Goal: Task Accomplishment & Management: Manage account settings

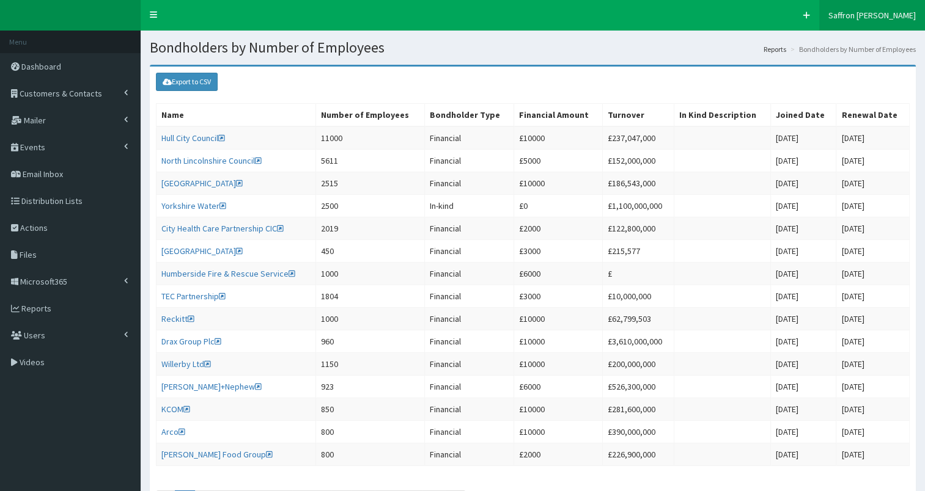
click at [873, 10] on span "Saffron [PERSON_NAME]" at bounding box center [871, 15] width 87 height 11
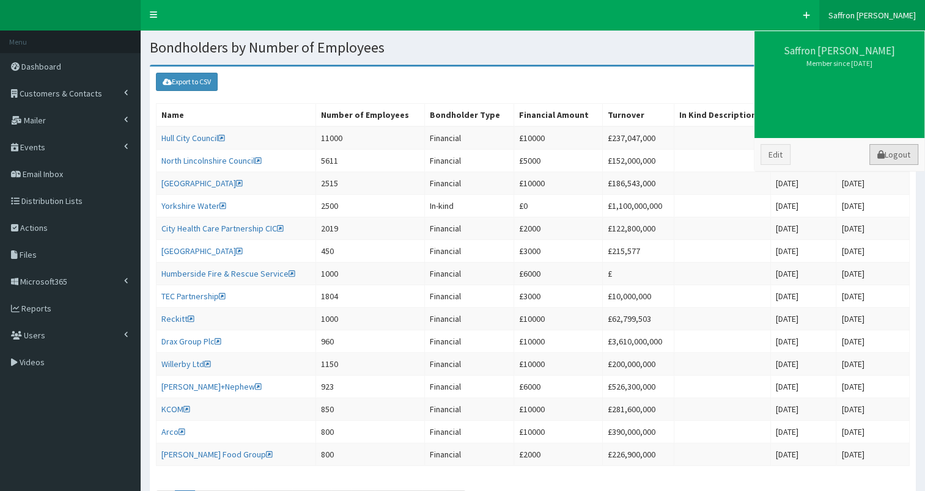
click at [882, 149] on link "Logout" at bounding box center [893, 154] width 49 height 21
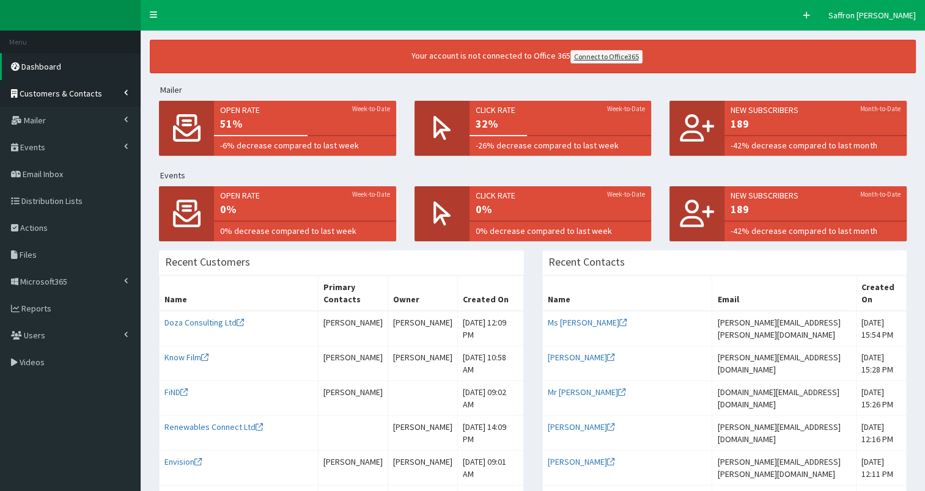
click at [84, 93] on span "Customers & Contacts" at bounding box center [61, 93] width 83 height 11
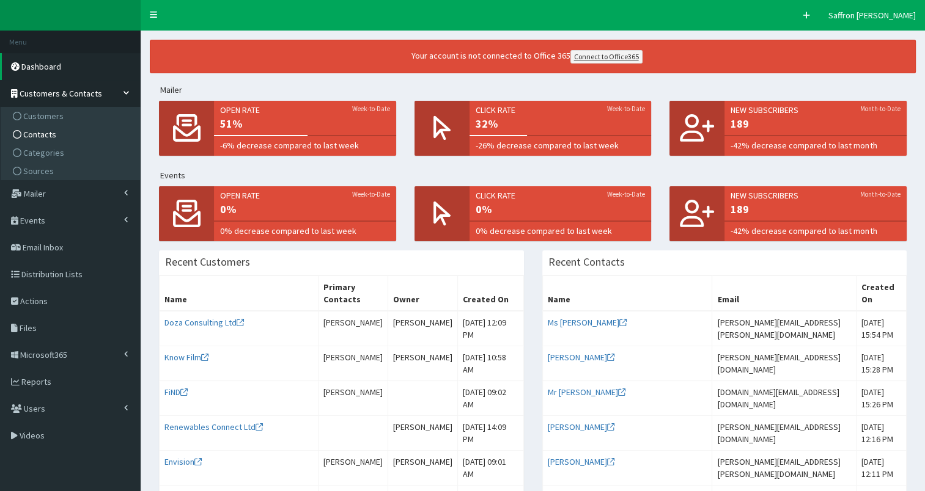
click at [46, 132] on span "Contacts" at bounding box center [39, 134] width 33 height 11
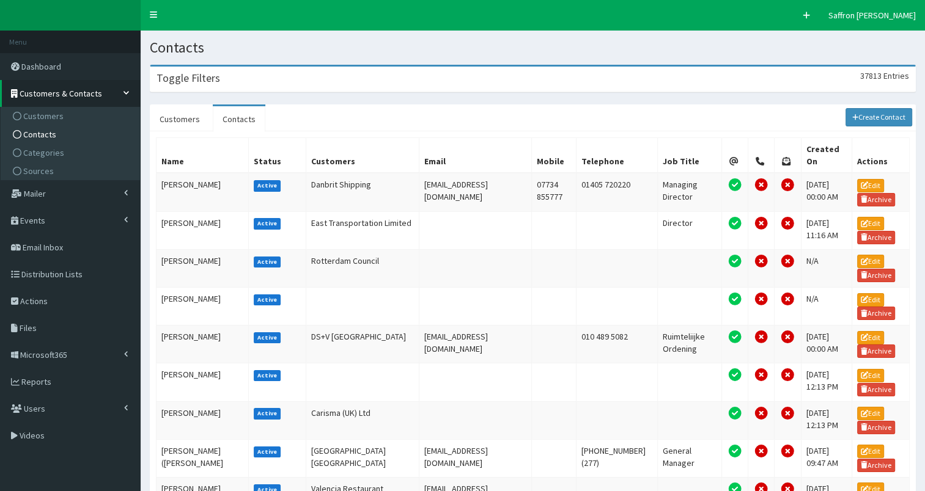
click at [311, 88] on div "Toggle Filters 37813 Entries" at bounding box center [532, 79] width 765 height 25
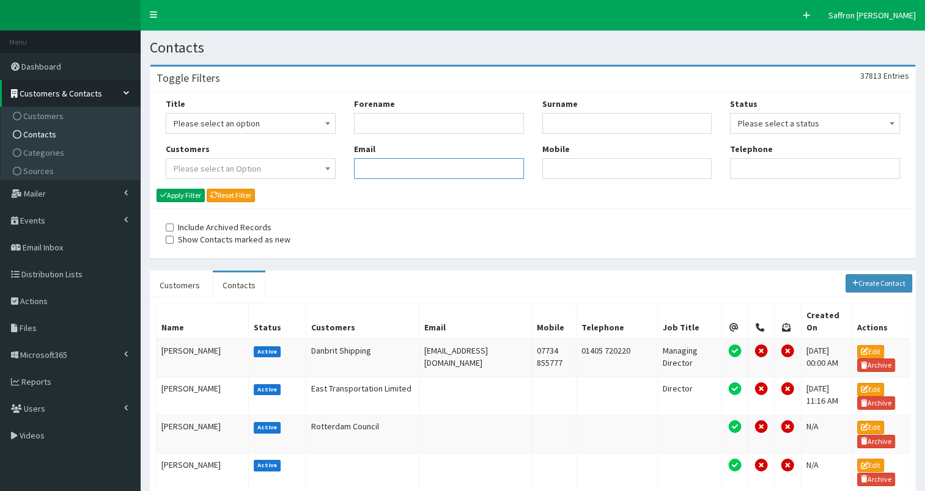
paste input "samantha.white@aak.com"
type input "samantha.white@aak.com"
click at [187, 192] on button "Apply Filter" at bounding box center [180, 195] width 48 height 13
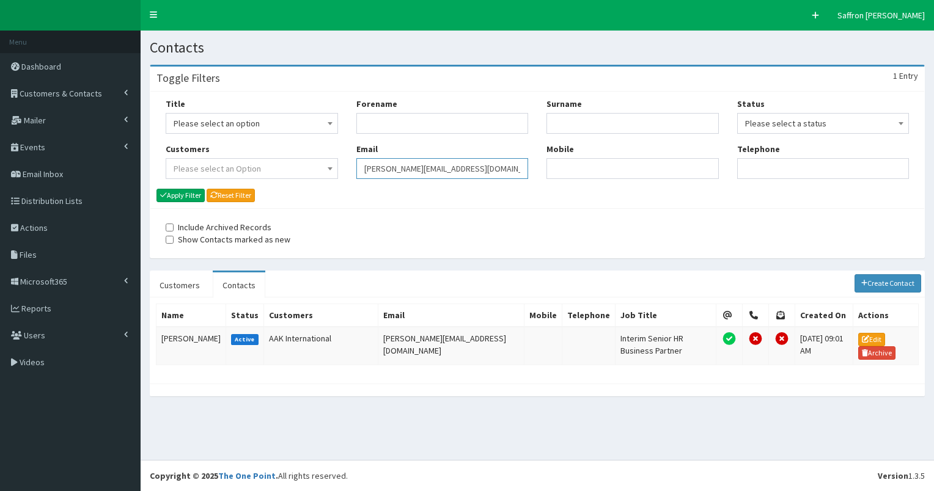
drag, startPoint x: 0, startPoint y: 0, endPoint x: 363, endPoint y: 173, distance: 402.1
click at [363, 173] on input "samantha.white@aak.com" at bounding box center [442, 168] width 172 height 21
paste input "[PERSON_NAME][EMAIL_ADDRESS][DOMAIN_NAME]"
type input "lucy.winter@aak.com"
click at [198, 191] on button "Apply Filter" at bounding box center [180, 195] width 48 height 13
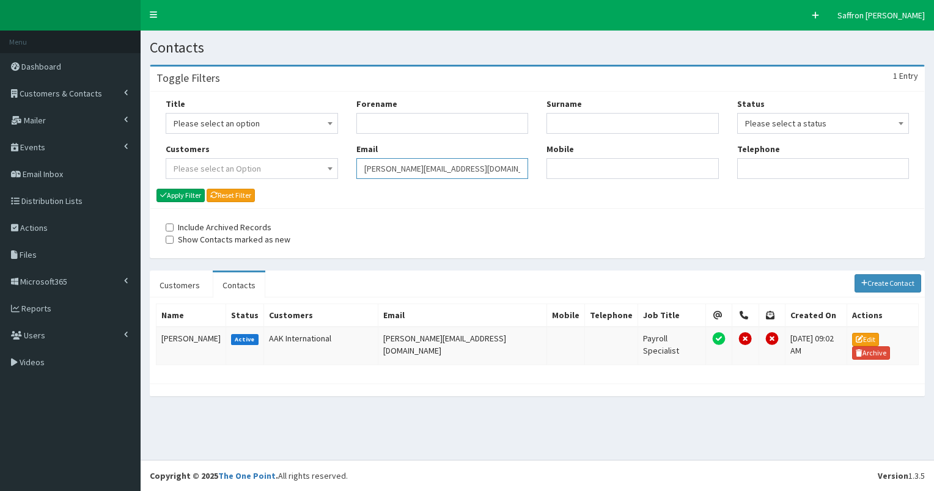
drag, startPoint x: 456, startPoint y: 169, endPoint x: 343, endPoint y: 155, distance: 113.3
click at [343, 155] on div "Title Please select an option Mr Mrs Ms Miss Dr MP QC MBE MEP CBE" at bounding box center [536, 143] width 761 height 90
paste input "[PERSON_NAME][EMAIL_ADDRESS][PERSON_NAME][DOMAIN_NAME]"
type input "[PERSON_NAME][EMAIL_ADDRESS][PERSON_NAME][DOMAIN_NAME]"
click at [198, 191] on button "Apply Filter" at bounding box center [180, 195] width 48 height 13
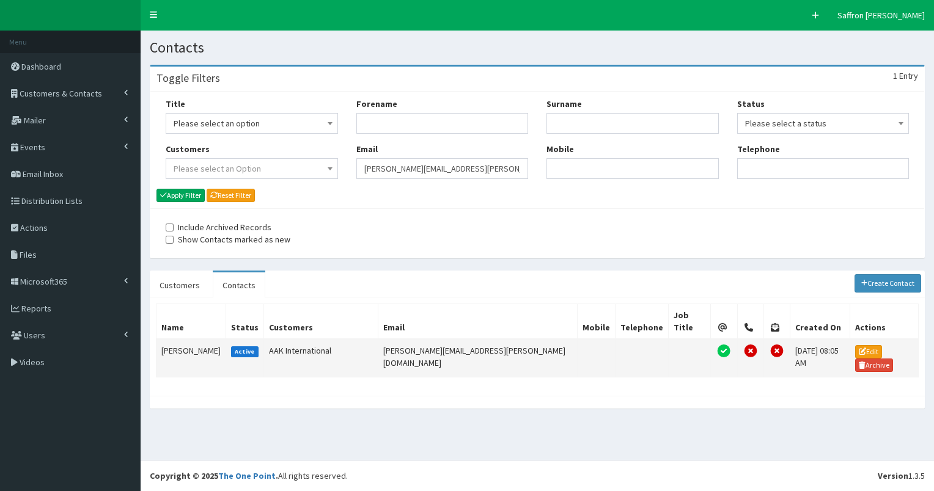
click at [196, 350] on td "Catherine Davis-Whitfield" at bounding box center [191, 358] width 70 height 39
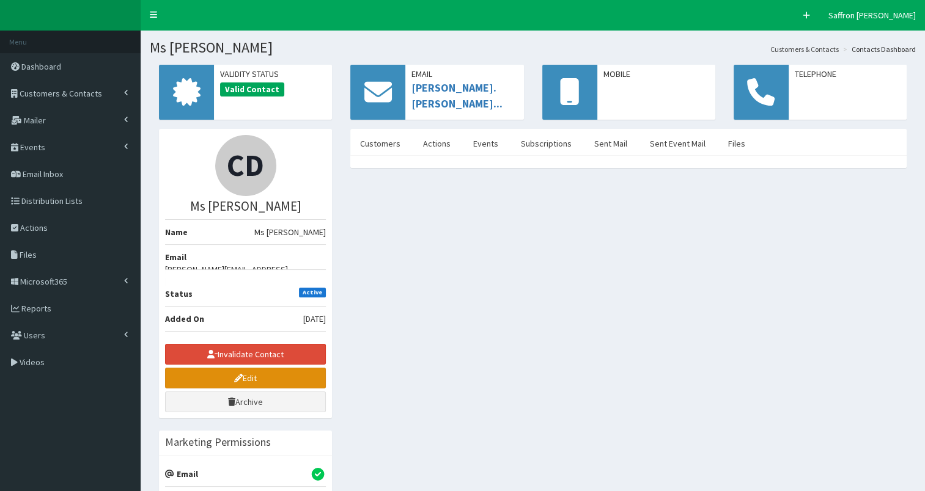
click at [250, 368] on link "Edit" at bounding box center [245, 378] width 161 height 21
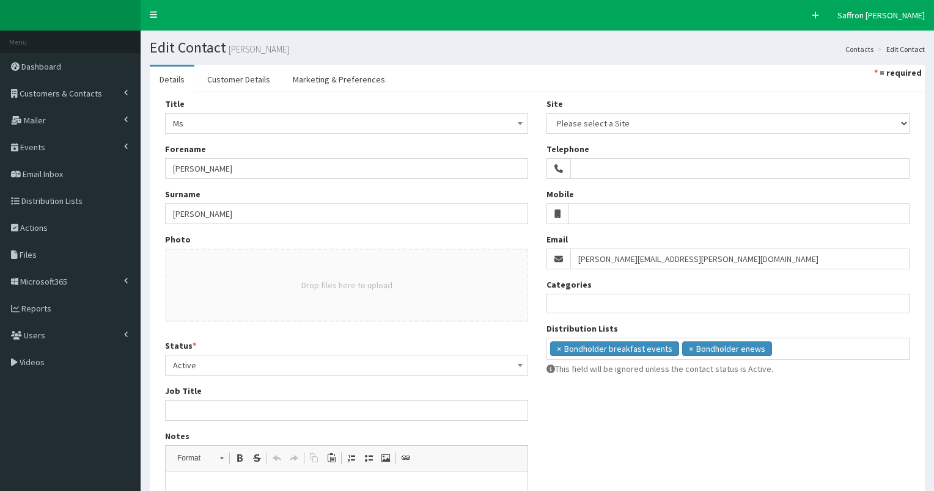
select select
click at [253, 78] on link "Customer Details" at bounding box center [238, 80] width 83 height 26
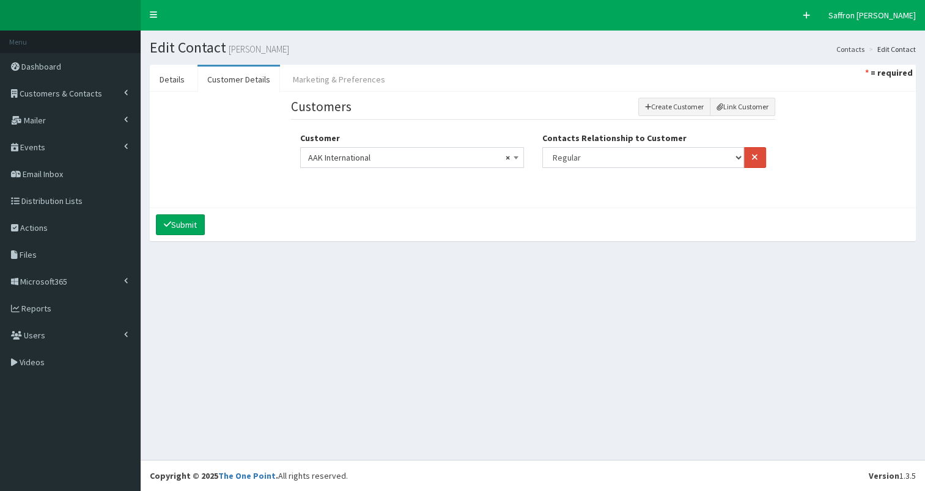
click at [329, 84] on link "Marketing & Preferences" at bounding box center [339, 80] width 112 height 26
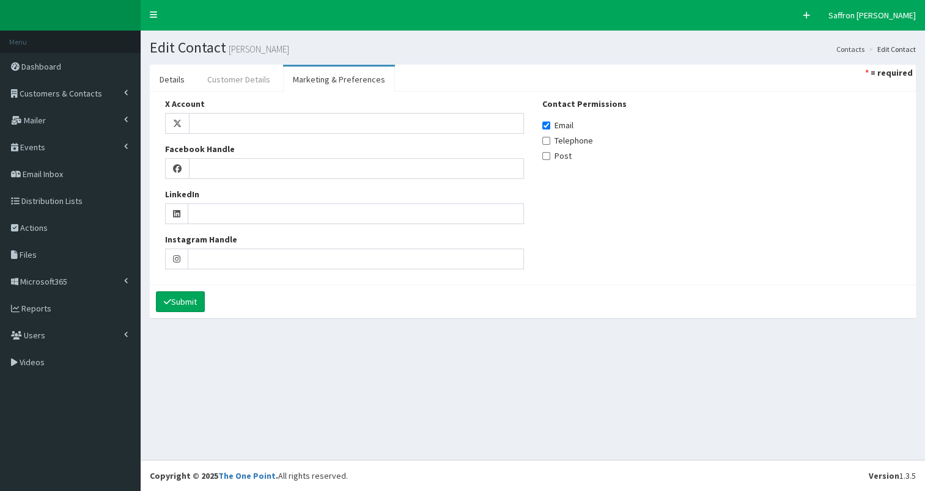
click at [205, 79] on link "Customer Details" at bounding box center [238, 80] width 83 height 26
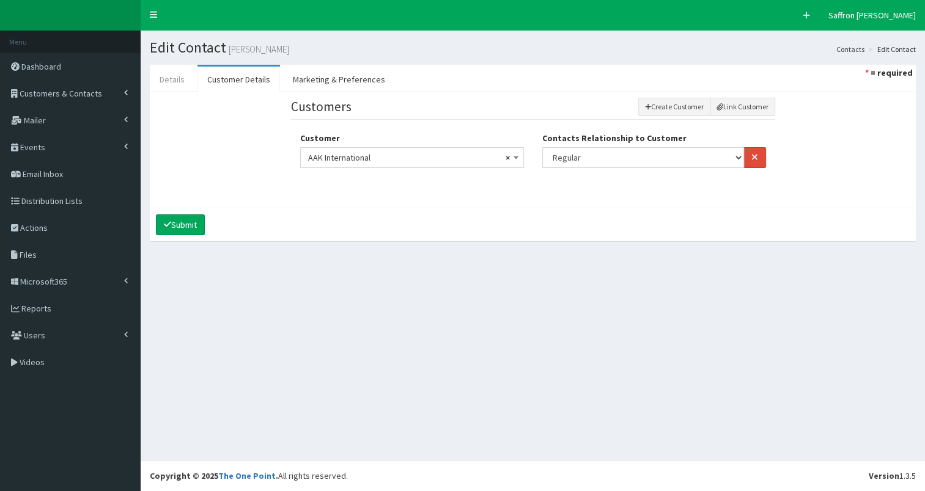
click at [182, 76] on link "Details" at bounding box center [172, 80] width 45 height 26
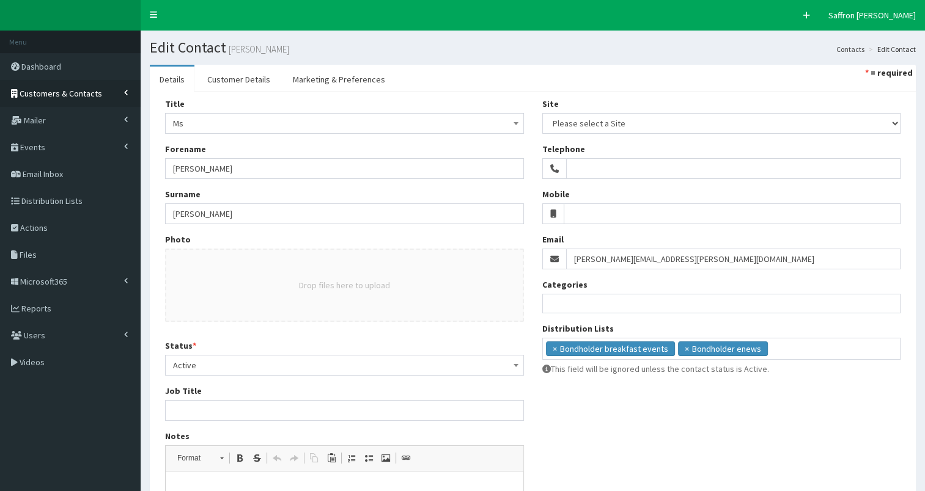
click at [79, 90] on span "Customers & Contacts" at bounding box center [61, 93] width 83 height 11
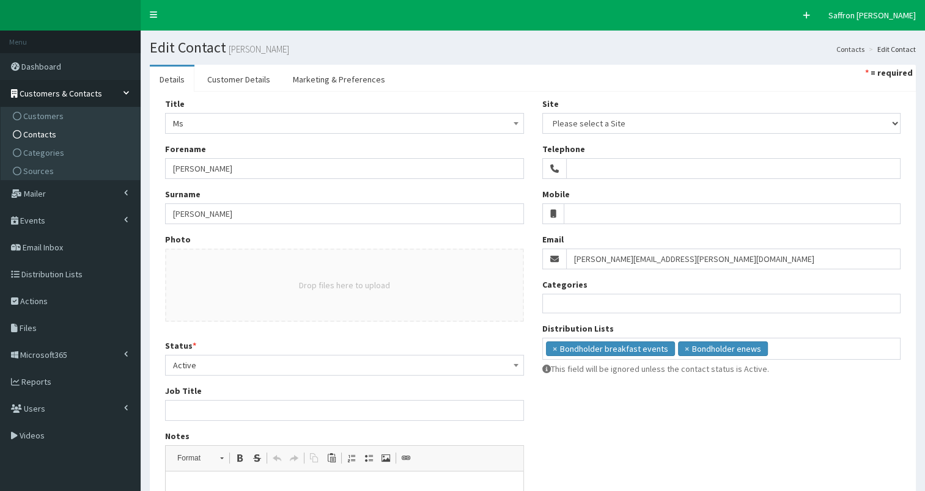
click at [48, 134] on span "Contacts" at bounding box center [39, 134] width 33 height 11
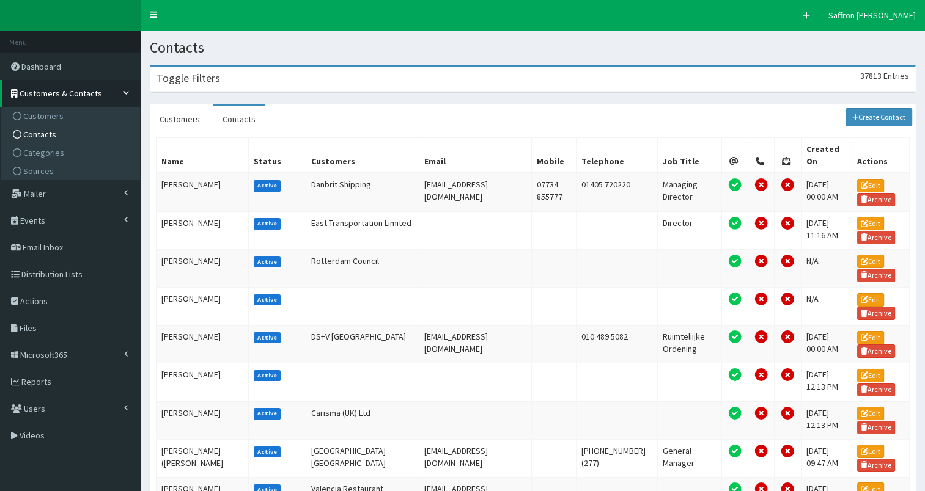
click at [336, 75] on div "Toggle Filters 37813 Entries" at bounding box center [532, 79] width 765 height 25
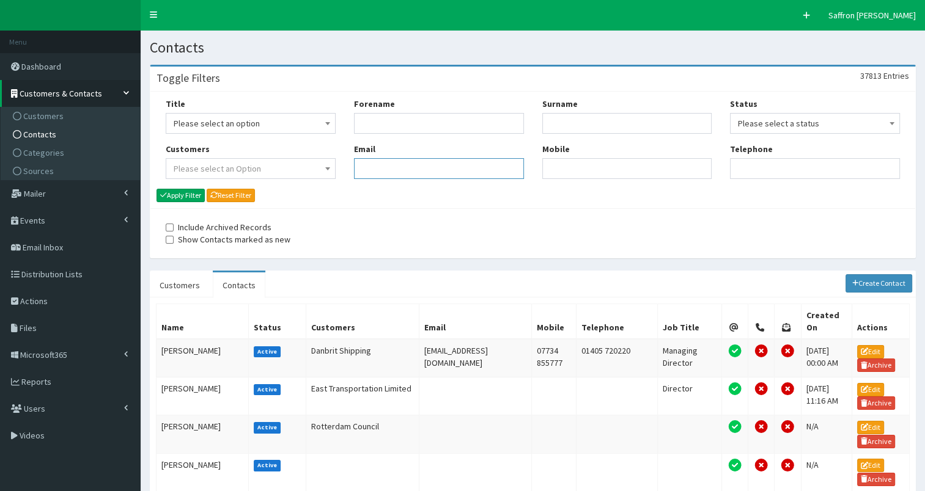
paste input "[PERSON_NAME][EMAIL_ADDRESS][DOMAIN_NAME]"
type input "[PERSON_NAME][EMAIL_ADDRESS][DOMAIN_NAME]"
click at [191, 196] on button "Apply Filter" at bounding box center [180, 195] width 48 height 13
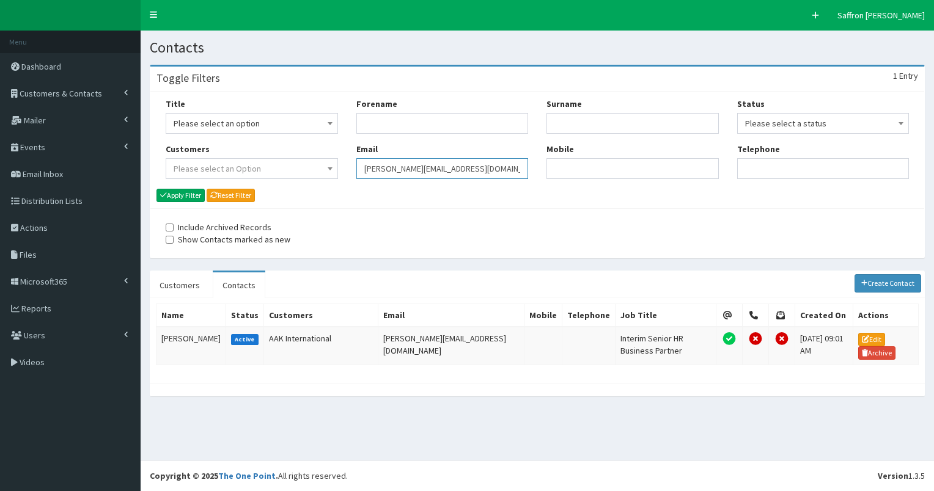
drag, startPoint x: 435, startPoint y: 159, endPoint x: 369, endPoint y: 156, distance: 66.1
click at [369, 156] on div "Email [PERSON_NAME][EMAIL_ADDRESS][DOMAIN_NAME]" at bounding box center [442, 161] width 172 height 36
type input "s"
paste input "[PERSON_NAME][EMAIL_ADDRESS][PERSON_NAME][DOMAIN_NAME]"
type input "[PERSON_NAME][EMAIL_ADDRESS][PERSON_NAME][DOMAIN_NAME]"
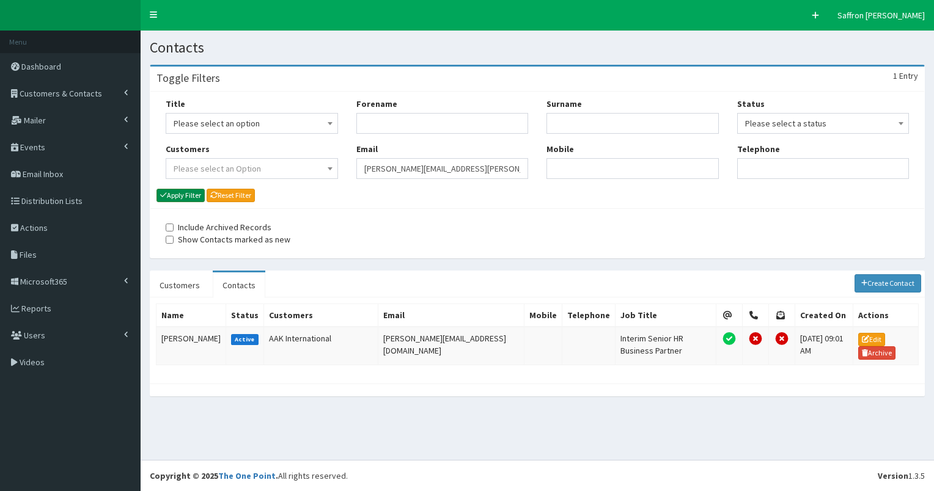
click at [202, 196] on button "Apply Filter" at bounding box center [180, 195] width 48 height 13
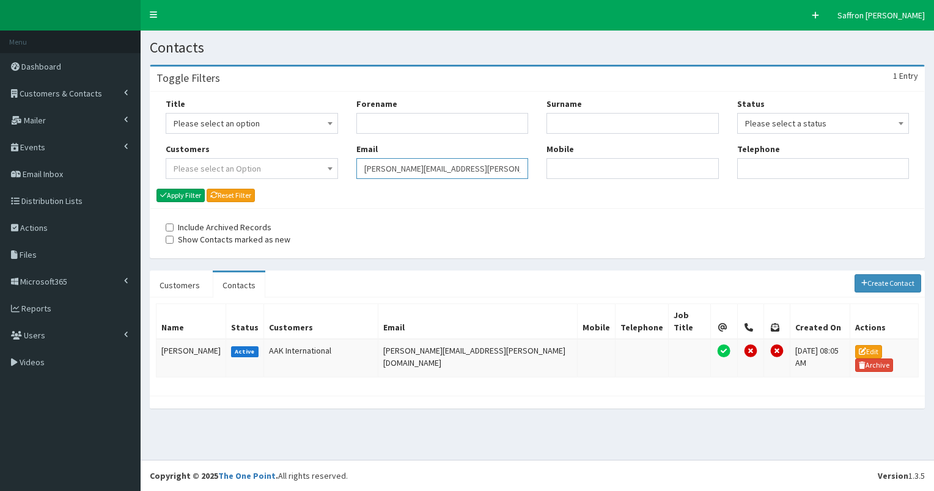
drag, startPoint x: 397, startPoint y: 161, endPoint x: 293, endPoint y: 155, distance: 104.1
click at [293, 155] on div "Title Please select an option Mr Mrs Ms Miss Dr MP QC MBE MEP CBE" at bounding box center [536, 143] width 761 height 90
